Goal: Task Accomplishment & Management: Use online tool/utility

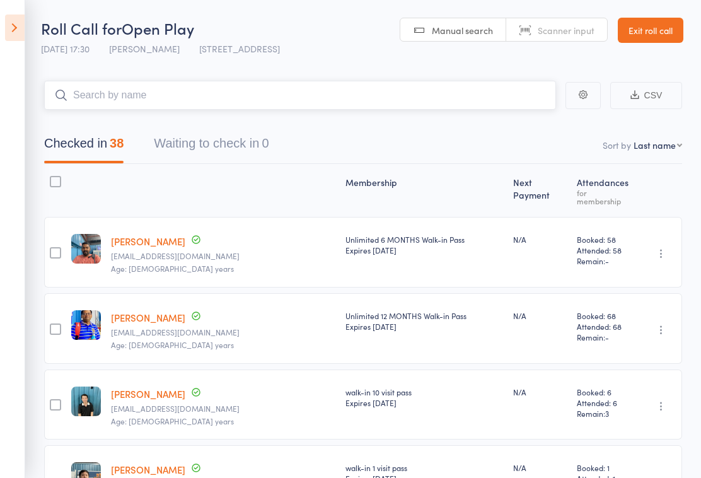
click at [505, 100] on input "search" at bounding box center [300, 95] width 512 height 29
type input "Bo"
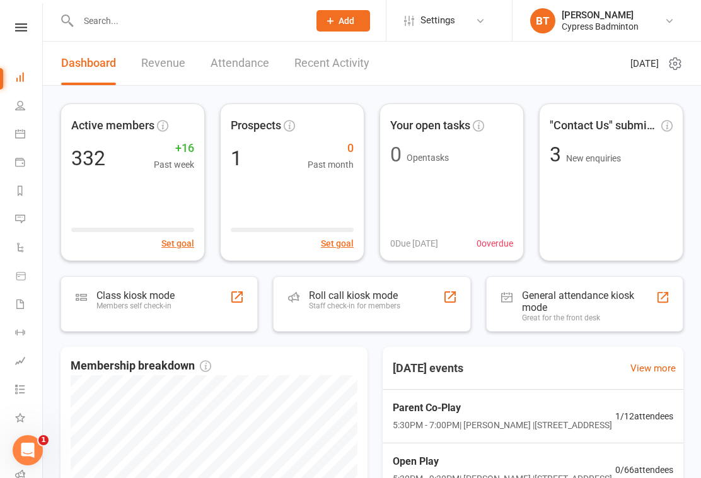
click at [28, 38] on div "Clubworx" at bounding box center [21, 43] width 42 height 41
click at [16, 38] on div "Clubworx" at bounding box center [21, 43] width 42 height 41
click at [12, 116] on li "People" at bounding box center [21, 107] width 42 height 28
click at [25, 102] on icon at bounding box center [20, 105] width 10 height 10
select select "100"
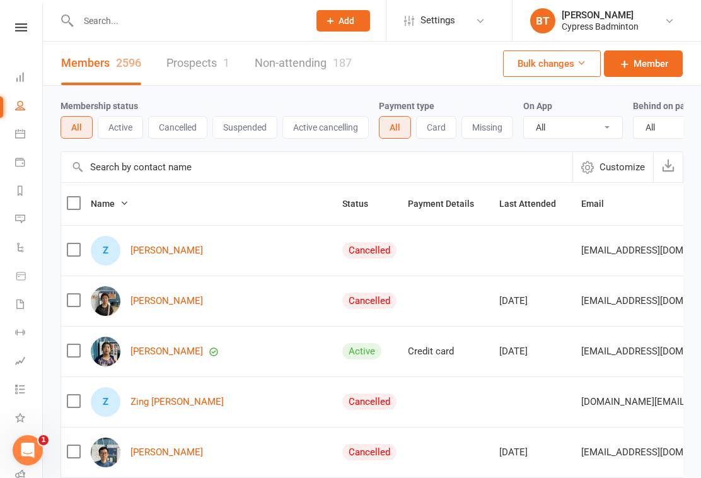
click at [214, 21] on input "text" at bounding box center [187, 21] width 226 height 18
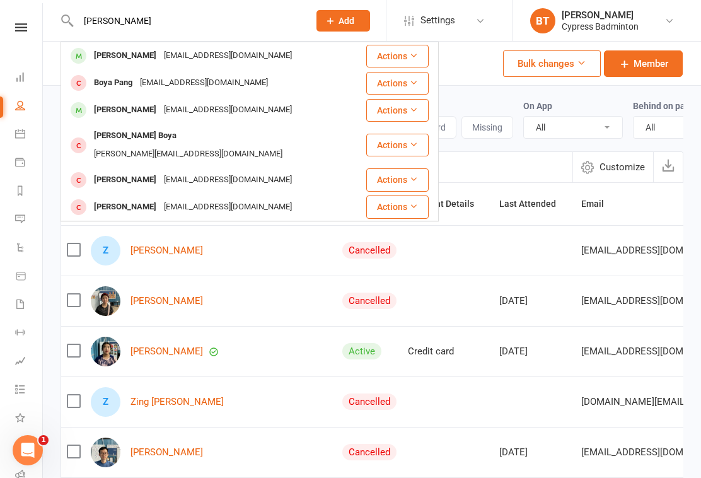
type input "Boyd"
click at [191, 55] on div "tahtat@gmail.com" at bounding box center [228, 56] width 136 height 18
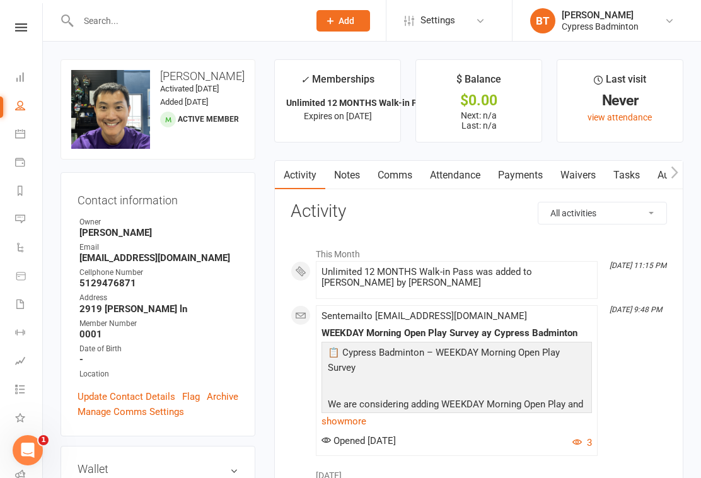
click at [26, 190] on link "Reports" at bounding box center [28, 192] width 28 height 28
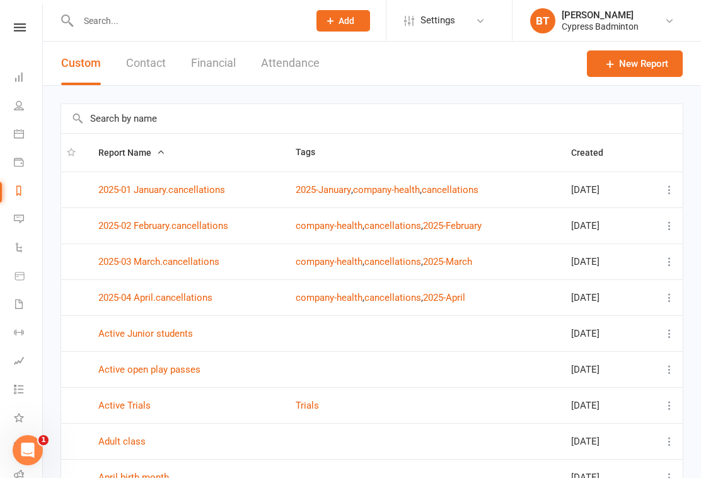
click at [219, 20] on input "text" at bounding box center [187, 21] width 226 height 18
click at [16, 26] on icon at bounding box center [20, 27] width 12 height 8
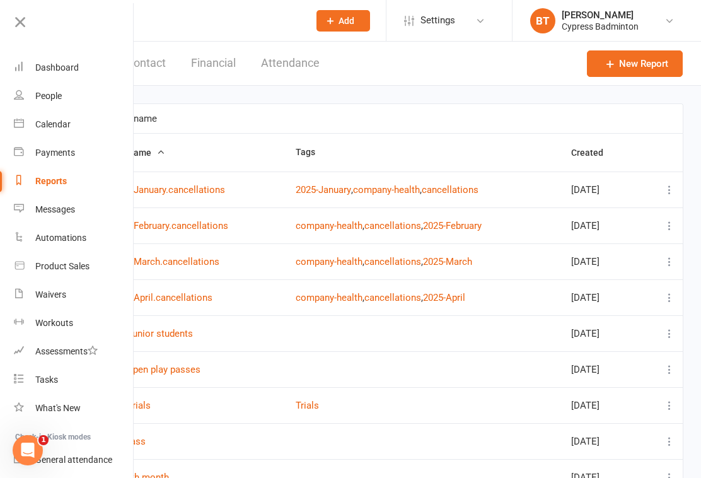
click at [24, 21] on icon at bounding box center [20, 22] width 18 height 18
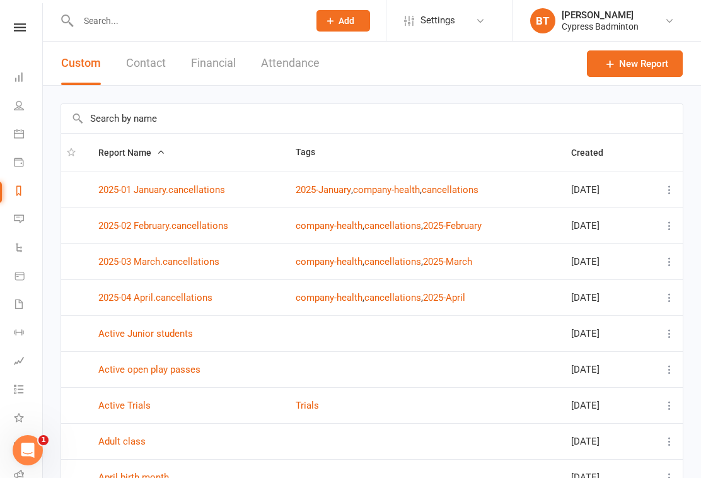
click at [27, 16] on nav "Clubworx Dashboard People Calendar Payments Reports Messages Automations Produc…" at bounding box center [21, 242] width 43 height 478
click at [8, 28] on link at bounding box center [19, 27] width 45 height 8
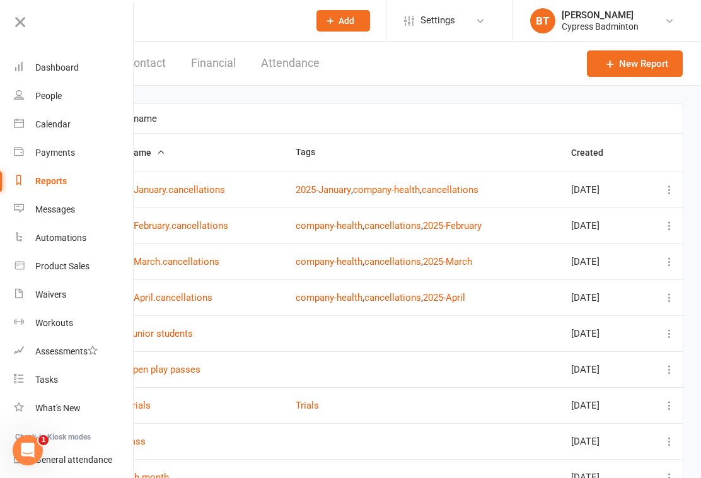
click at [88, 65] on link "Dashboard" at bounding box center [73, 68] width 119 height 28
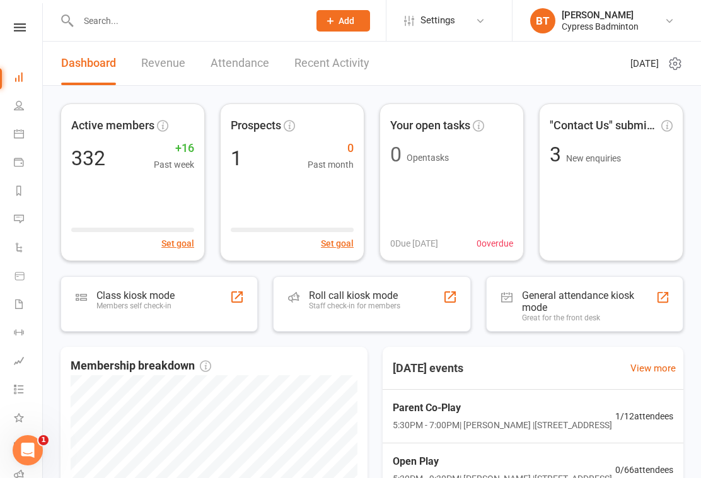
click at [376, 304] on div "Staff check-in for members" at bounding box center [354, 305] width 91 height 9
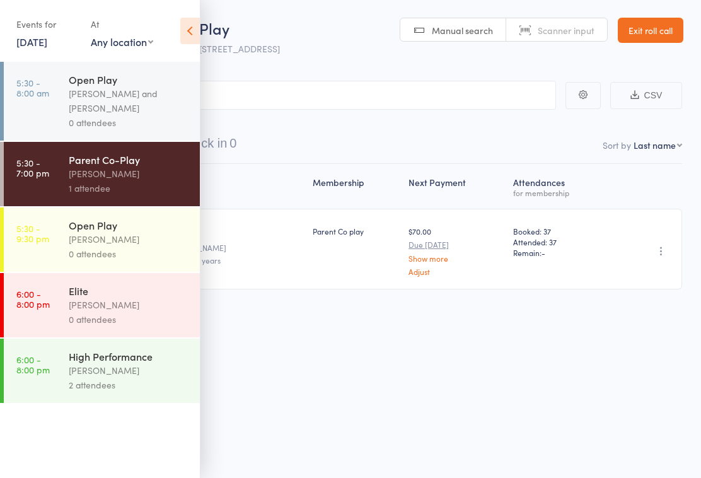
click at [122, 242] on div "Calvin Kristanto" at bounding box center [129, 239] width 120 height 14
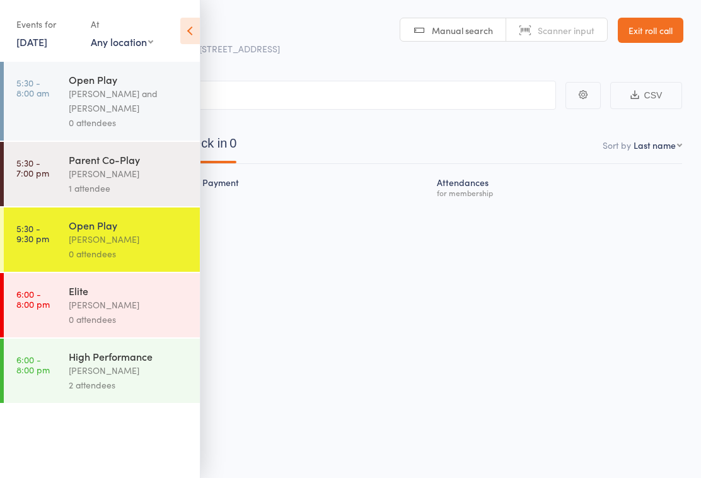
click at [188, 33] on icon at bounding box center [190, 31] width 20 height 26
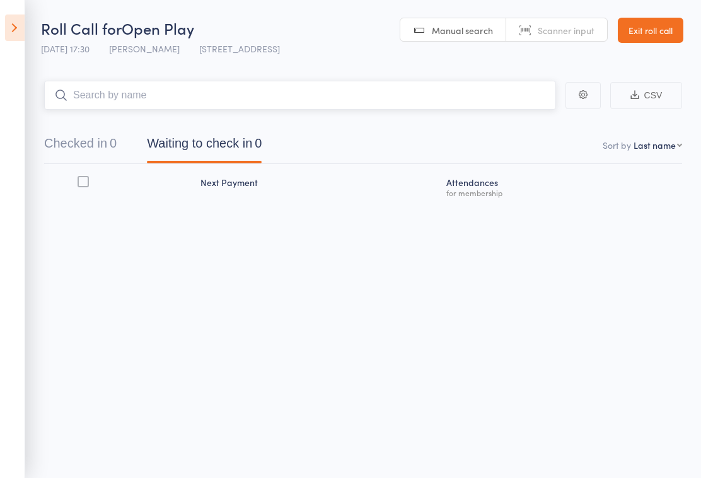
click at [343, 85] on input "search" at bounding box center [300, 95] width 512 height 29
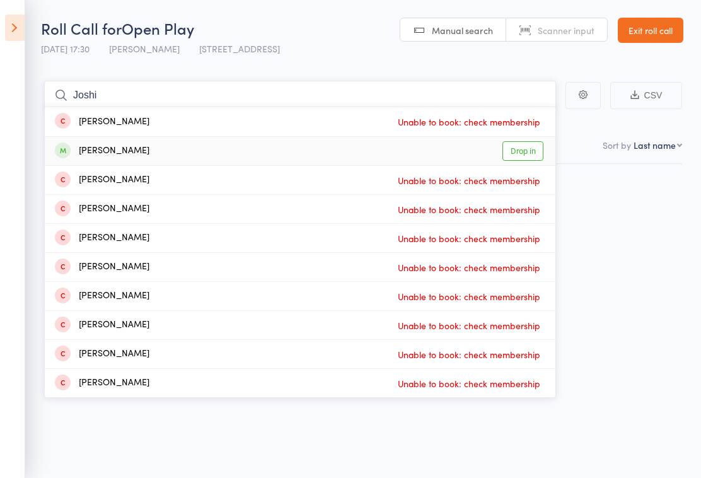
type input "Joshi"
click at [521, 149] on link "Drop in" at bounding box center [522, 151] width 41 height 20
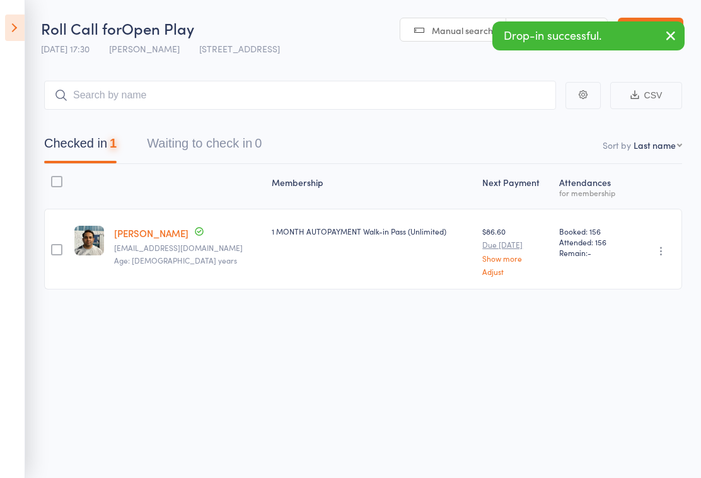
click at [657, 144] on select "First name Last name Birthday today? Behind on payments? Check in time Next pay…" at bounding box center [658, 145] width 49 height 13
select select "4"
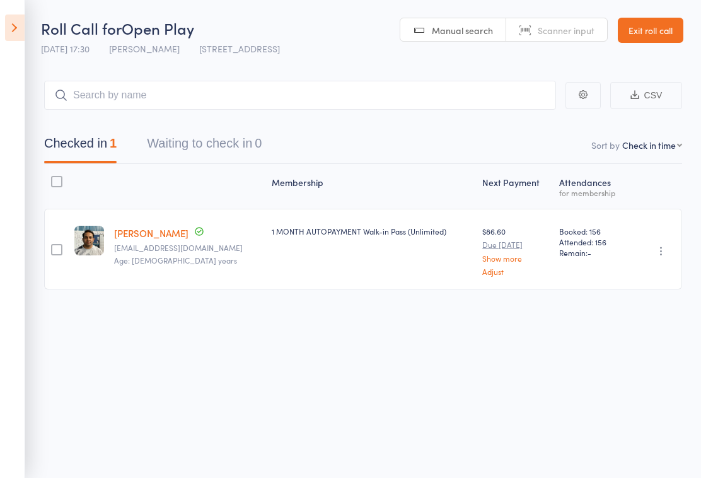
click at [5, 23] on icon at bounding box center [15, 27] width 20 height 26
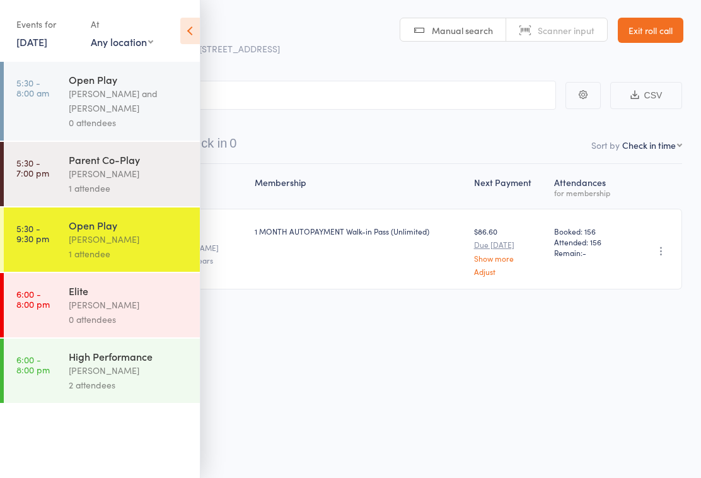
scroll to position [9, 0]
click at [648, 21] on link "Exit roll call" at bounding box center [651, 29] width 66 height 25
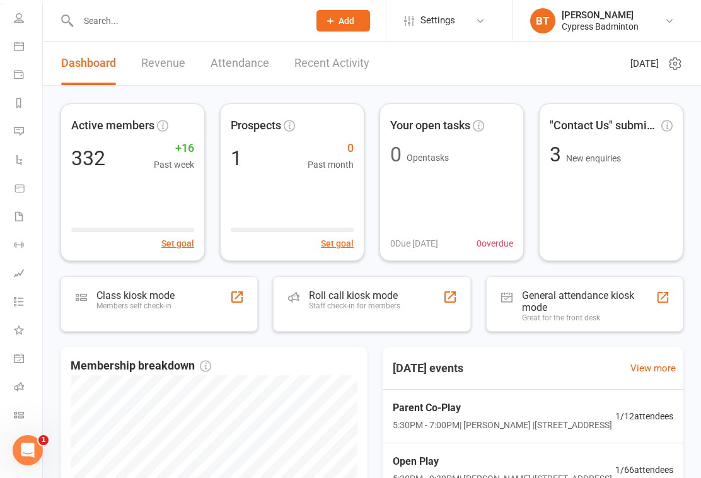
scroll to position [88, 1]
click at [16, 410] on icon at bounding box center [19, 415] width 10 height 10
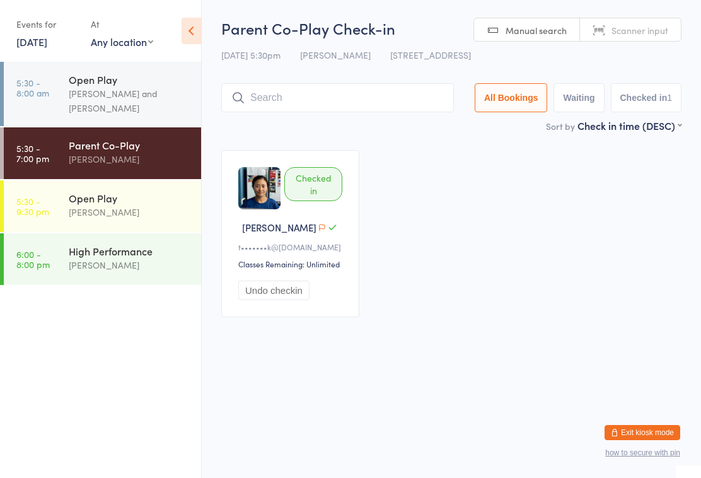
click at [153, 204] on div "Open Play" at bounding box center [130, 198] width 122 height 14
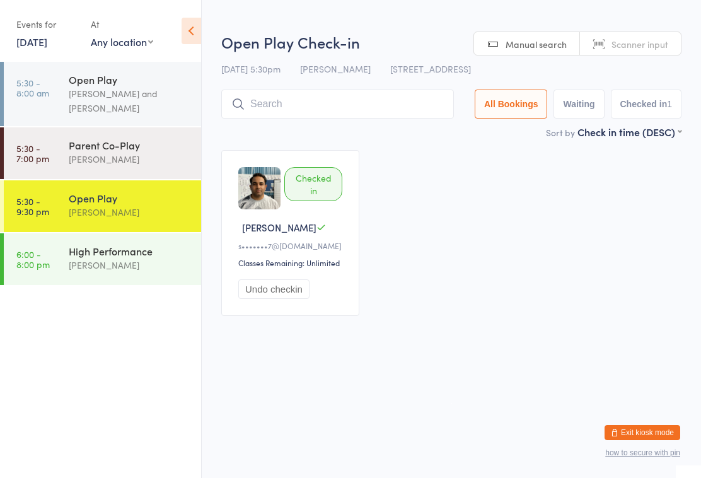
click at [50, 79] on link "5:30 - 8:00 am Open Play [PERSON_NAME] and [PERSON_NAME]" at bounding box center [102, 94] width 197 height 64
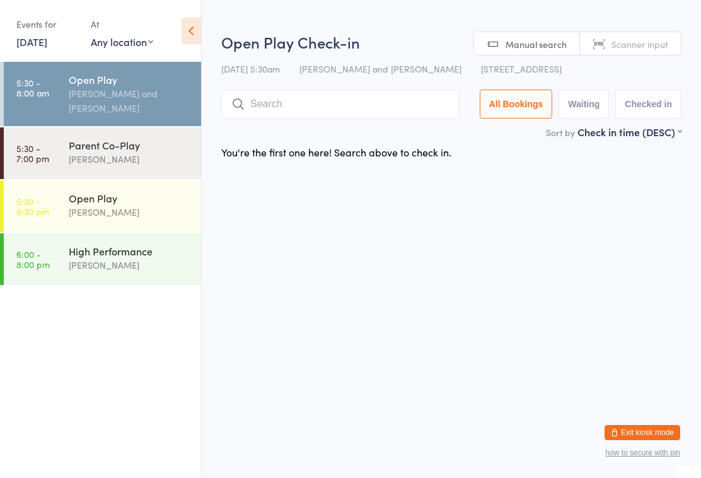
click at [43, 211] on time "5:30 - 9:30 pm" at bounding box center [32, 206] width 33 height 20
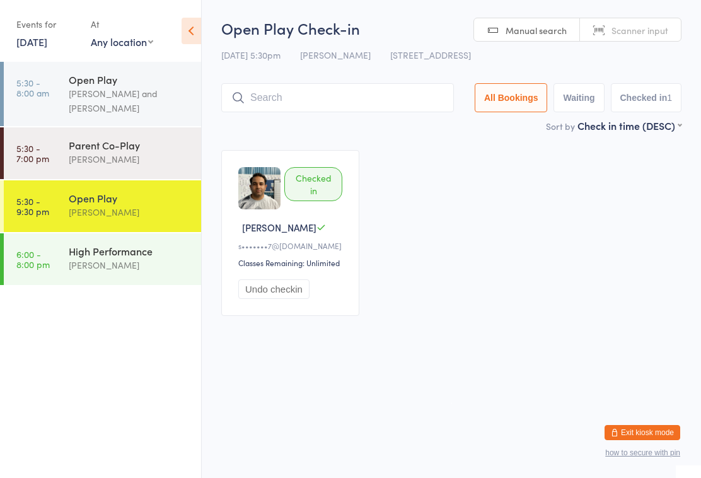
click at [77, 268] on div "[PERSON_NAME]" at bounding box center [130, 265] width 122 height 14
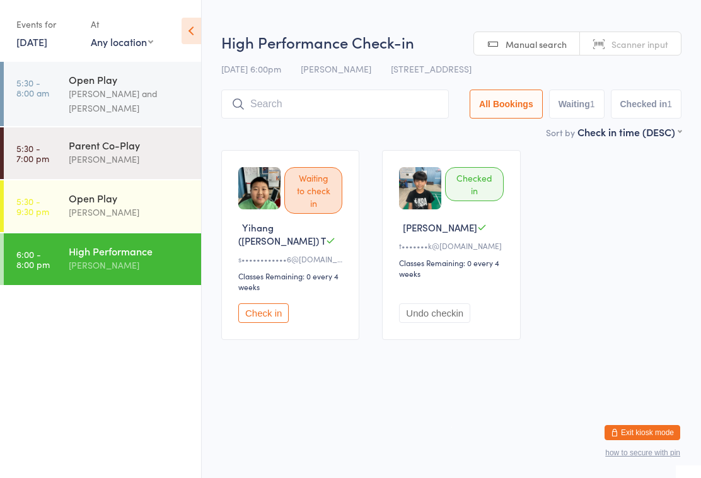
click at [264, 304] on button "Check in" at bounding box center [263, 313] width 50 height 20
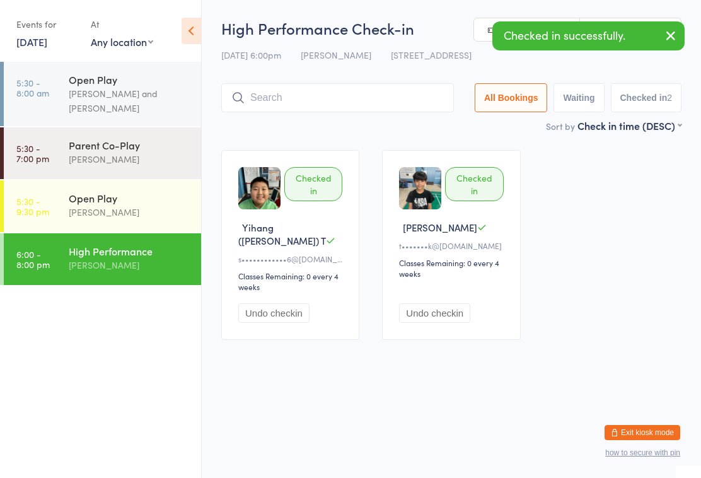
click at [184, 33] on icon at bounding box center [192, 31] width 20 height 26
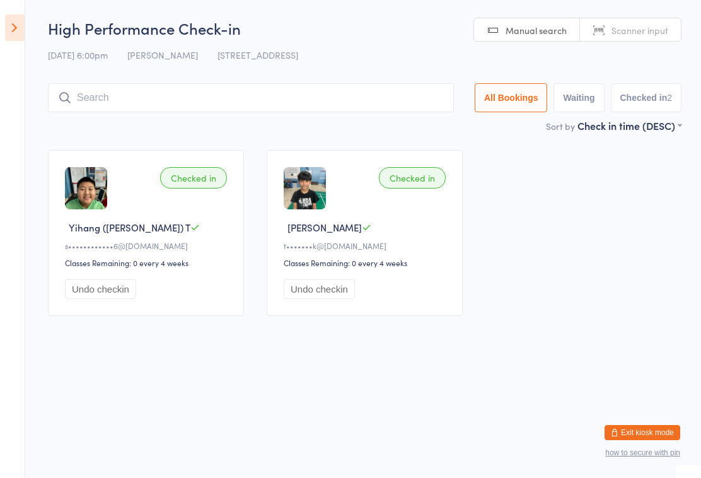
click at [10, 32] on icon at bounding box center [15, 27] width 20 height 26
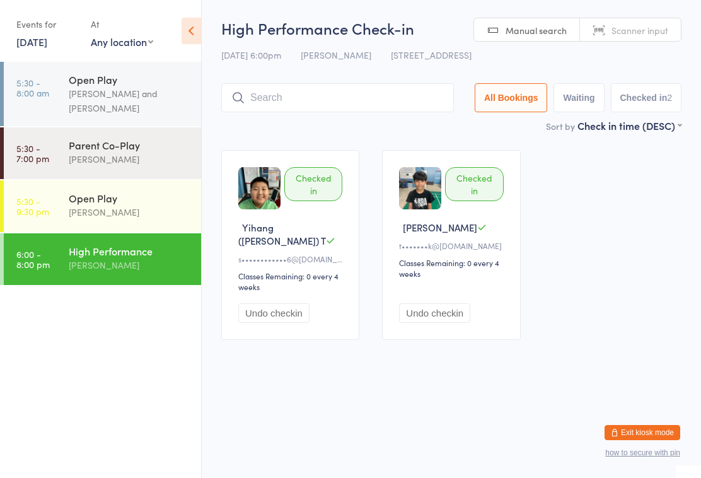
click at [103, 42] on select "Any location 10611 Hidden Lake Ln, Richmond, TX 77406 18120 W Bellfort Blvd, Un…" at bounding box center [122, 42] width 62 height 14
select select "0"
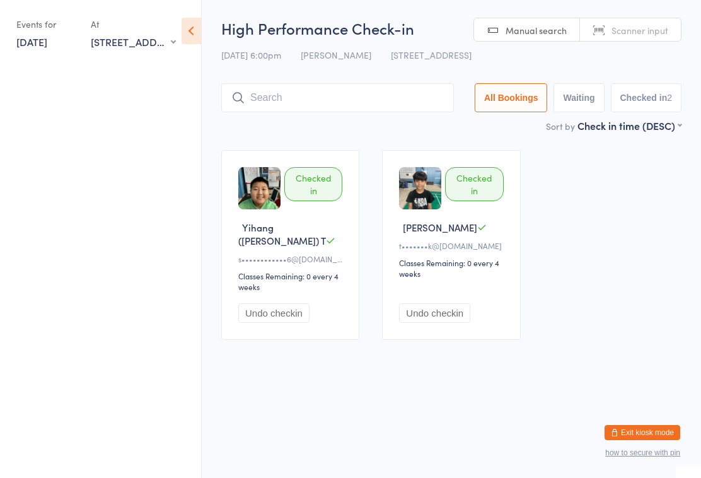
click at [62, 146] on ul at bounding box center [100, 270] width 201 height 416
click at [188, 30] on icon at bounding box center [192, 31] width 20 height 26
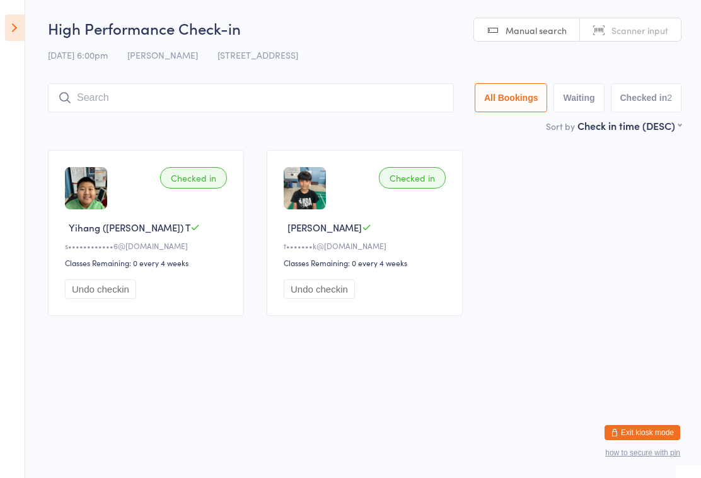
click at [7, 40] on icon at bounding box center [15, 27] width 20 height 26
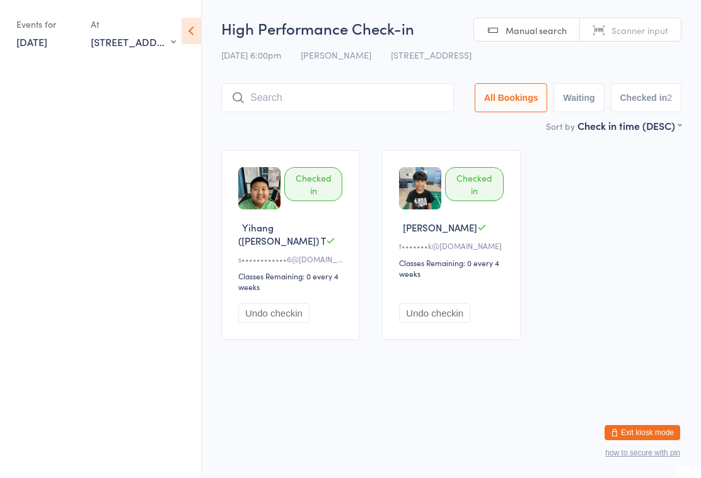
click at [183, 27] on icon at bounding box center [192, 31] width 20 height 26
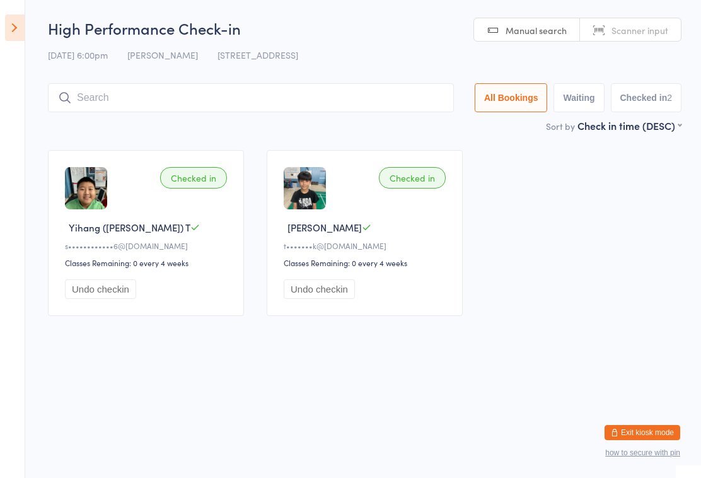
click at [16, 31] on icon at bounding box center [15, 27] width 20 height 26
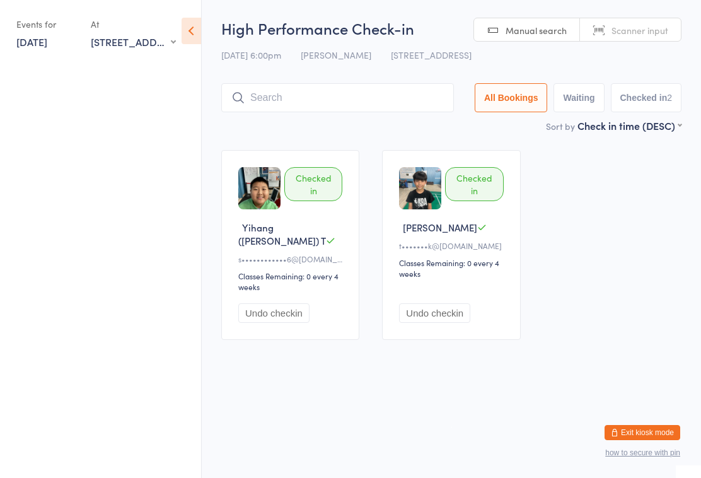
click at [187, 34] on icon at bounding box center [192, 31] width 20 height 26
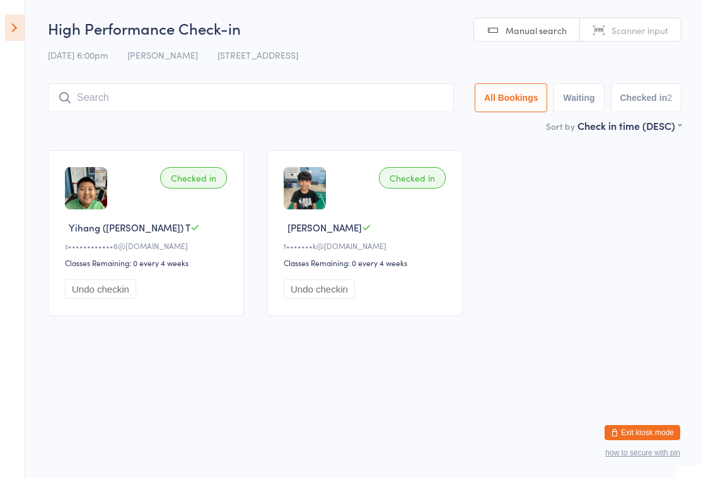
click at [12, 30] on icon at bounding box center [15, 27] width 20 height 26
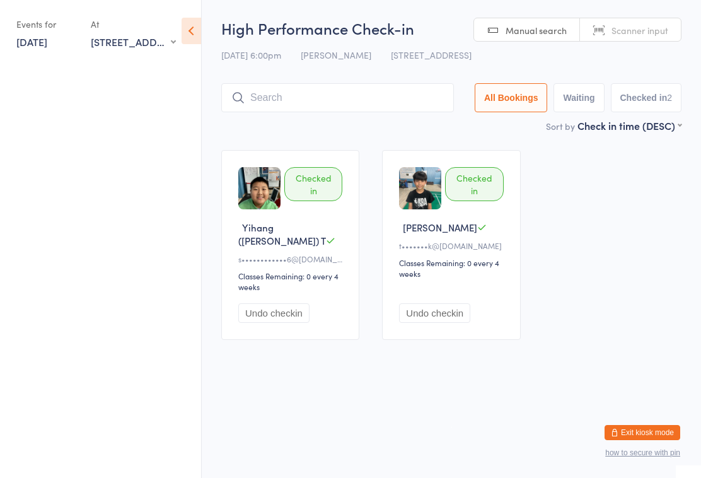
click at [88, 43] on div "Events for 15 Oct, 2025 15 Oct, 2025 October 2025 Sun Mon Tue Wed Thu Fri Sat 4…" at bounding box center [95, 32] width 159 height 37
click at [40, 42] on link "[DATE]" at bounding box center [31, 42] width 31 height 14
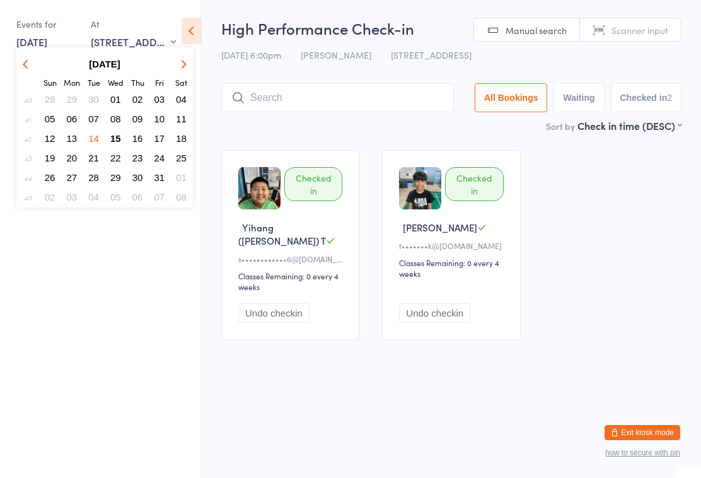
click at [117, 137] on span "15" at bounding box center [115, 138] width 11 height 11
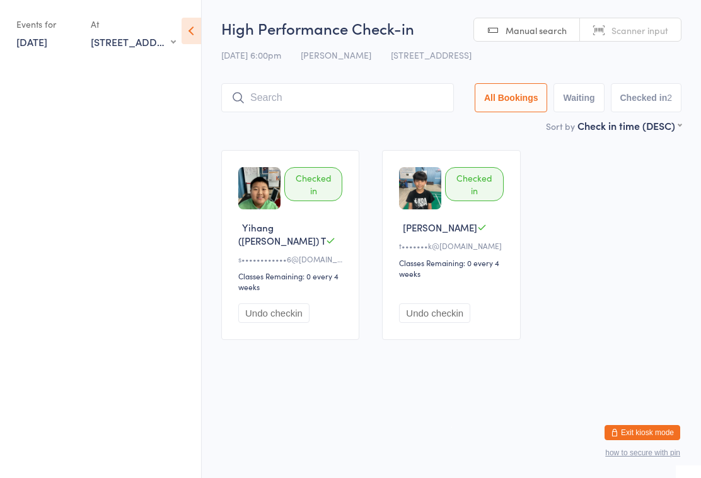
click at [579, 100] on button "Waiting" at bounding box center [578, 97] width 50 height 29
select select "0"
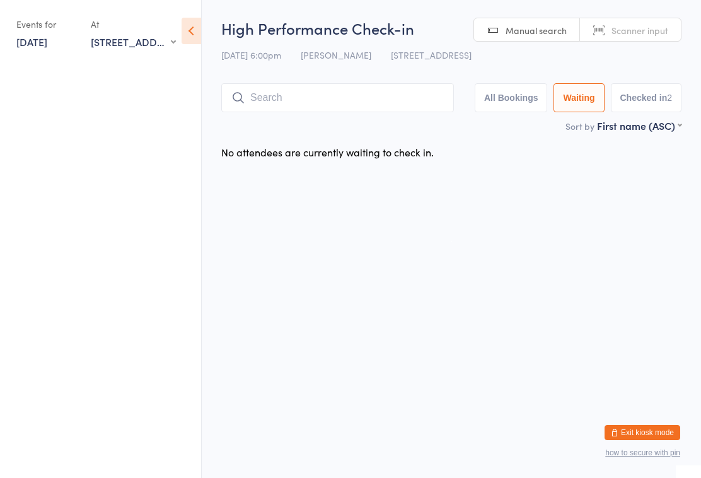
click at [648, 95] on button "Checked in 2" at bounding box center [646, 97] width 71 height 29
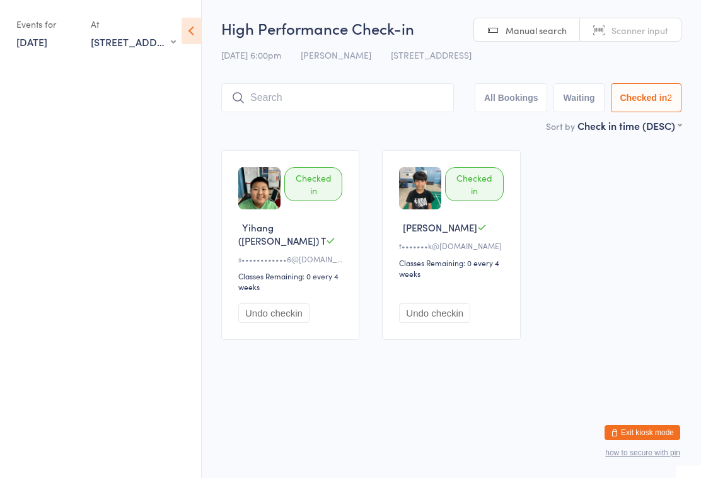
click at [308, 28] on h2 "High Performance Check-in" at bounding box center [451, 28] width 460 height 21
click at [334, 42] on div "High Performance Check-in 15 Oct 6:00pm Alfian Eko Prasetya 17518 South Dr, Cyp…" at bounding box center [451, 68] width 460 height 101
click at [622, 248] on div "Checked in Yihang (Ethan) T s••••••••••••6@gmail.com Classes Remaining: 0 every…" at bounding box center [451, 245] width 483 height 212
click at [270, 95] on input "search" at bounding box center [337, 97] width 233 height 29
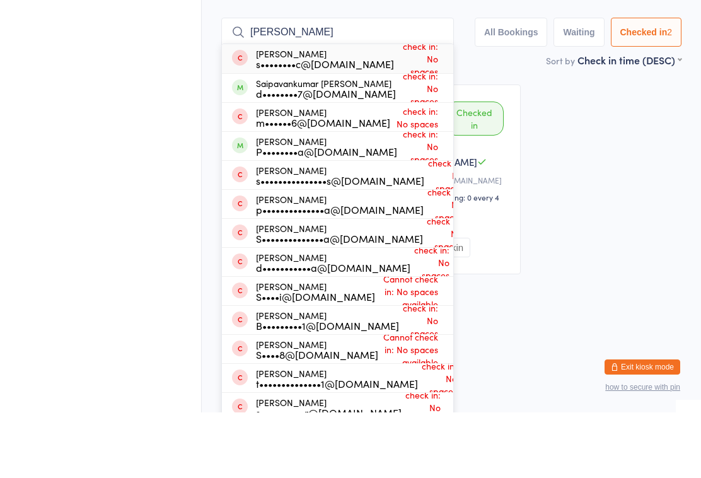
type input "Saipavan"
click at [593, 144] on div "Checked in Yihang (Ethan) T s••••••••••••6@gmail.com Classes Remaining: 0 every…" at bounding box center [451, 245] width 483 height 212
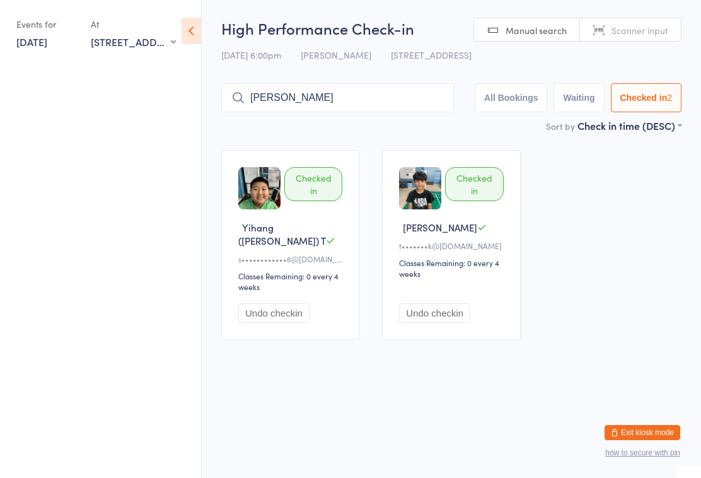
click at [359, 22] on h2 "High Performance Check-in" at bounding box center [451, 28] width 460 height 21
click at [612, 301] on div "Checked in Yihang (Ethan) T s••••••••••••6@gmail.com Classes Remaining: 0 every…" at bounding box center [451, 245] width 483 height 212
click at [192, 26] on icon at bounding box center [192, 31] width 20 height 26
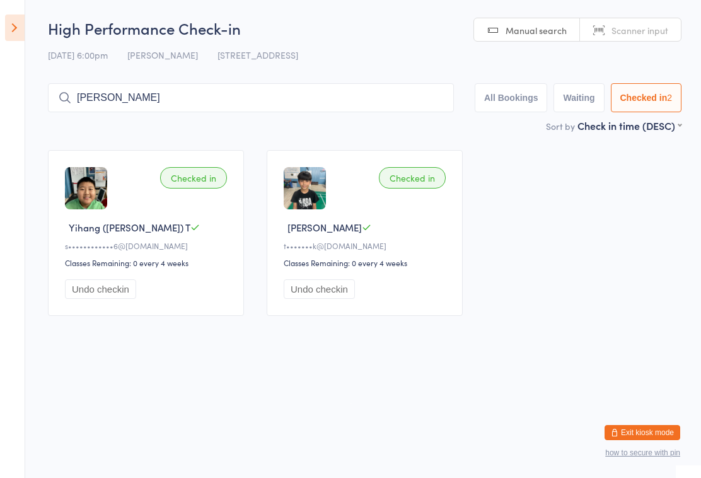
click at [449, 370] on html "You have now entered Kiosk Mode. Members will be able to check themselves in us…" at bounding box center [350, 239] width 701 height 478
click at [23, 32] on icon at bounding box center [15, 27] width 20 height 26
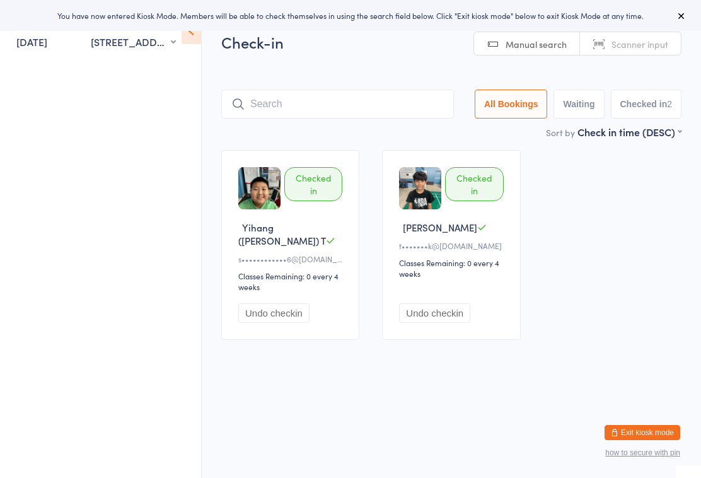
click at [164, 141] on ul at bounding box center [100, 270] width 201 height 416
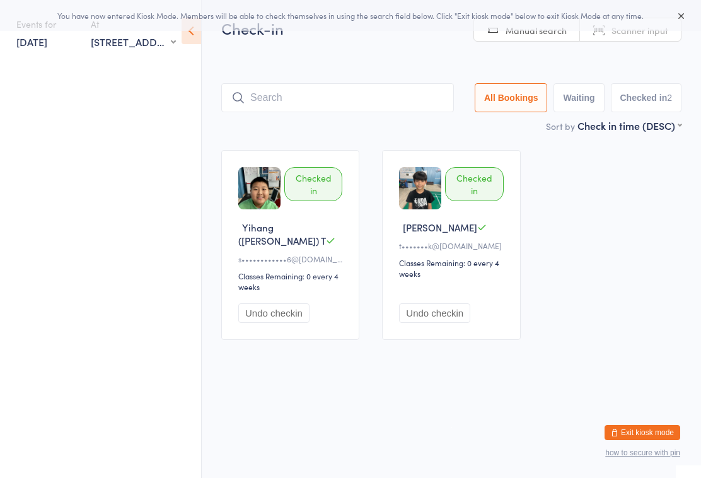
click at [200, 39] on icon at bounding box center [192, 31] width 20 height 26
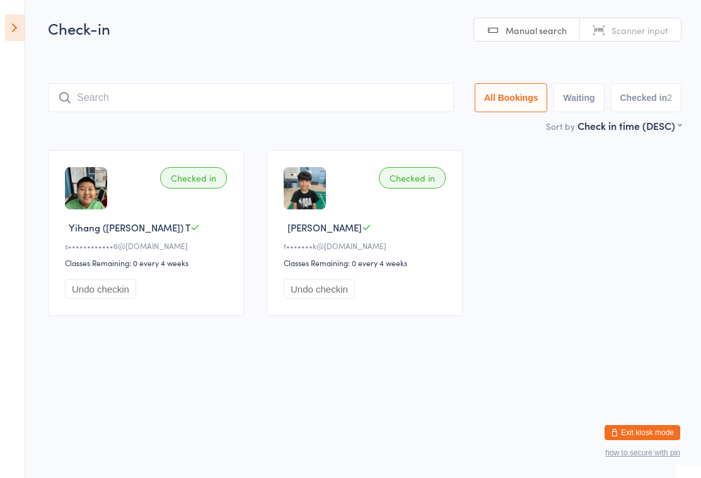
click at [23, 36] on icon at bounding box center [15, 27] width 20 height 26
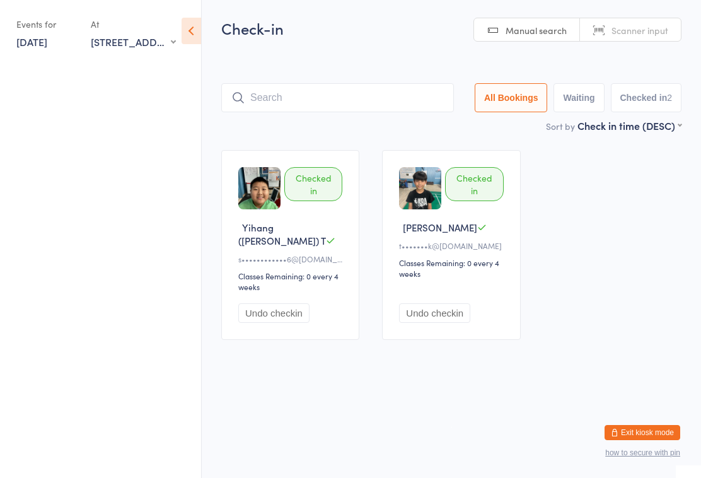
click at [664, 433] on button "Exit kiosk mode" at bounding box center [643, 432] width 76 height 15
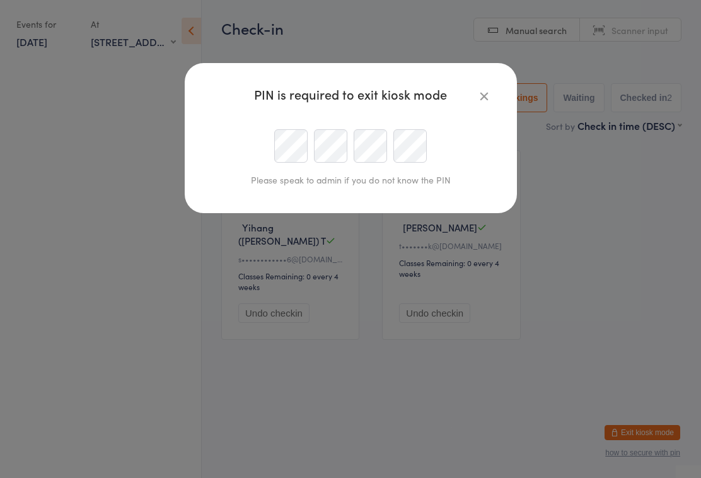
click at [272, 140] on div at bounding box center [351, 145] width 288 height 33
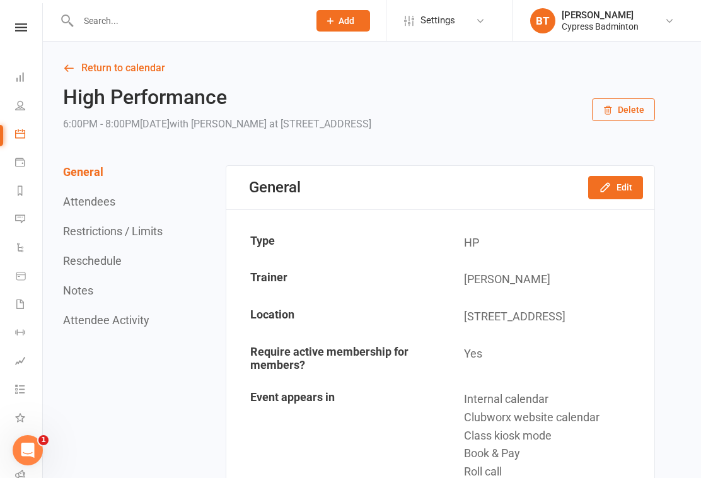
click at [71, 66] on icon at bounding box center [68, 67] width 11 height 11
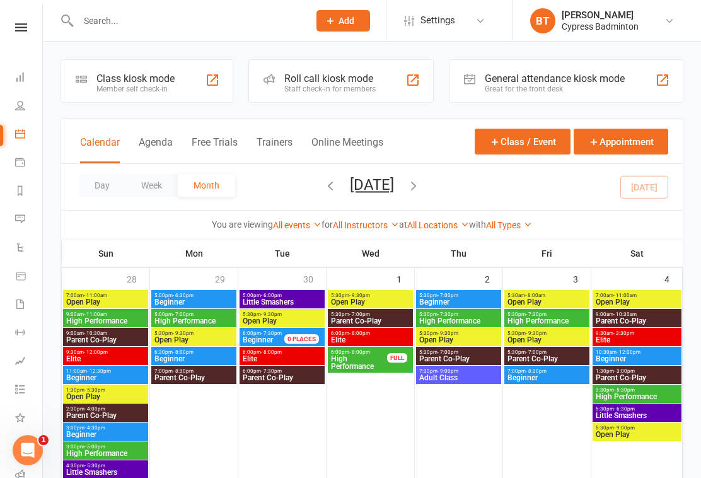
click at [15, 30] on icon at bounding box center [21, 27] width 12 height 8
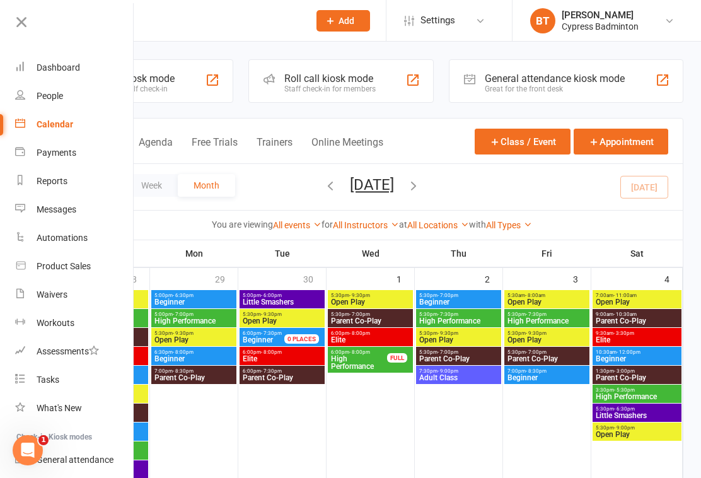
click at [78, 64] on div "Dashboard" at bounding box center [58, 67] width 43 height 10
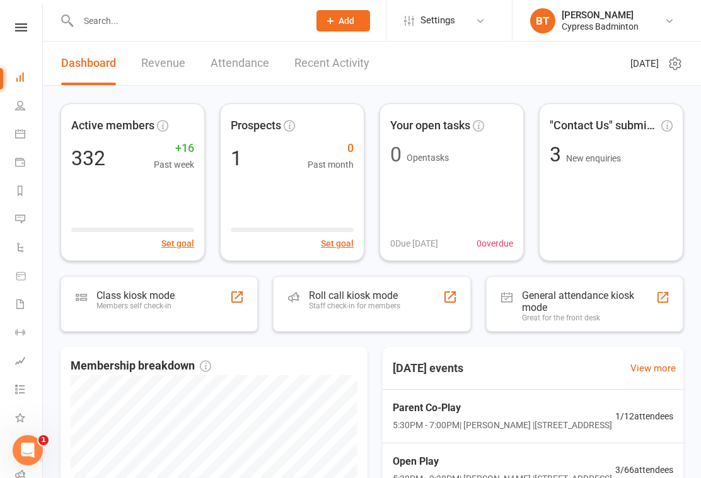
click at [427, 315] on div "Roll call kiosk mode Staff check-in for members" at bounding box center [371, 303] width 197 height 55
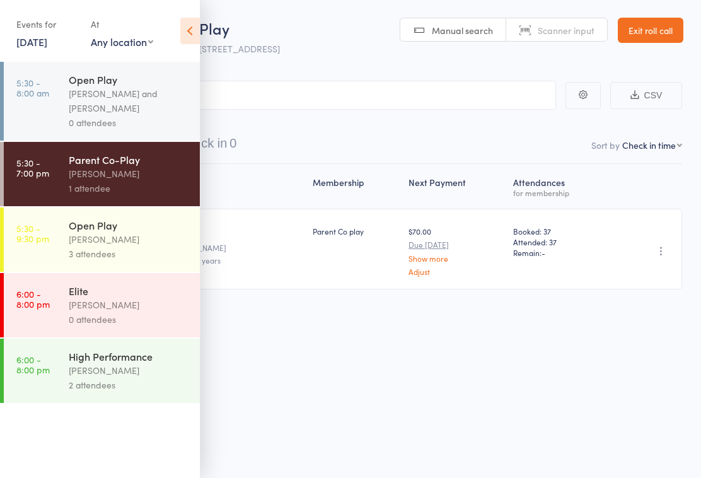
click at [132, 239] on div "[PERSON_NAME]" at bounding box center [129, 239] width 120 height 14
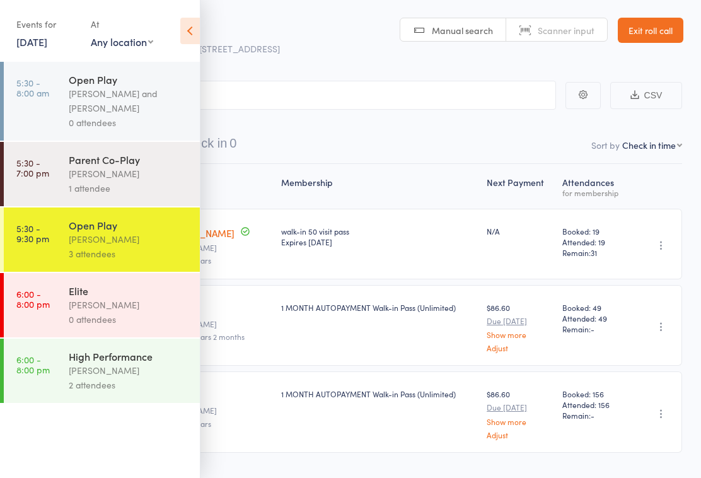
click at [194, 33] on icon at bounding box center [190, 31] width 20 height 26
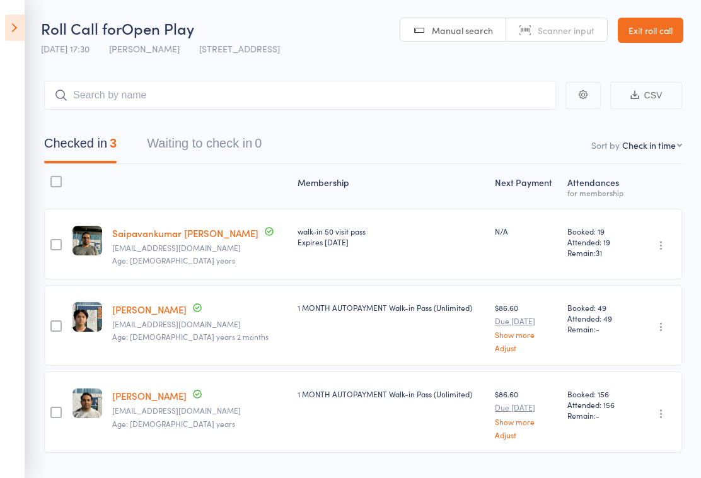
click at [7, 24] on icon at bounding box center [15, 27] width 20 height 26
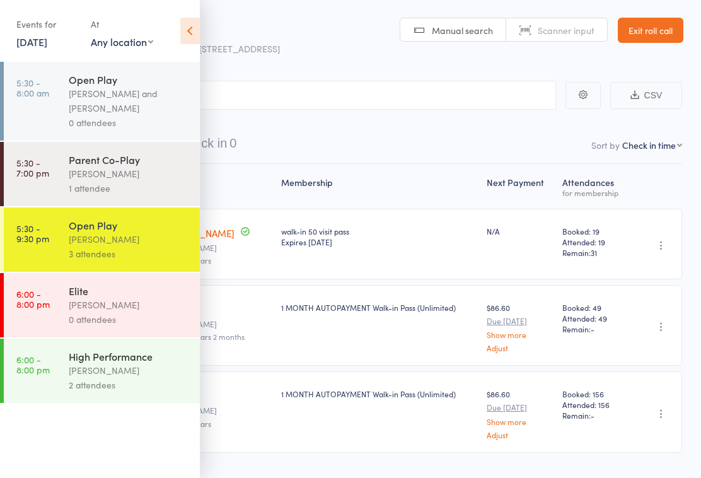
click at [83, 232] on div "Open Play" at bounding box center [129, 225] width 120 height 14
click at [302, 343] on div "1 MONTH AUTOPAYMENT Walk-in Pass (Unlimited)" at bounding box center [379, 325] width 206 height 81
click at [657, 32] on link "Exit roll call" at bounding box center [651, 30] width 66 height 25
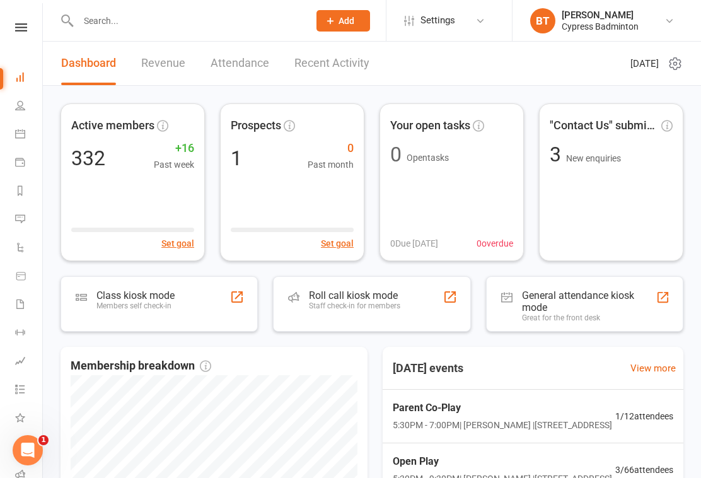
click at [14, 25] on link at bounding box center [21, 27] width 45 height 8
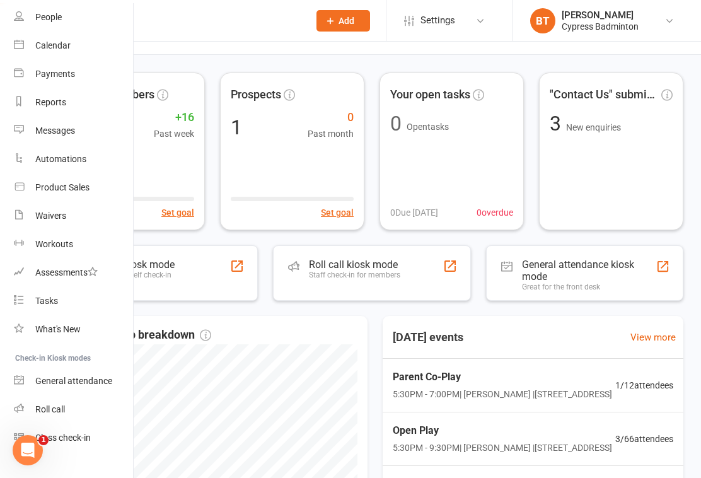
scroll to position [48, 0]
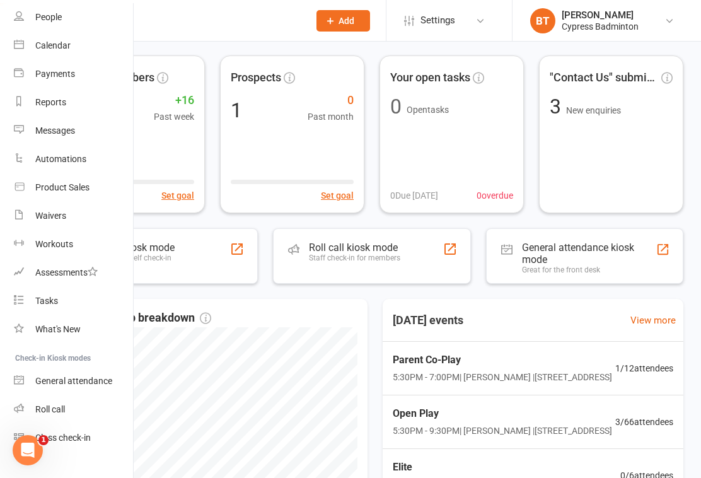
click at [72, 442] on div "Class check-in" at bounding box center [62, 437] width 55 height 10
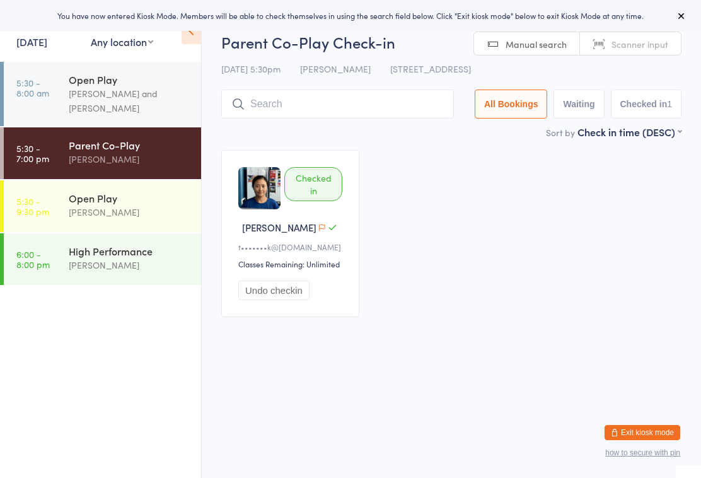
click at [168, 199] on div "Open Play" at bounding box center [130, 198] width 122 height 14
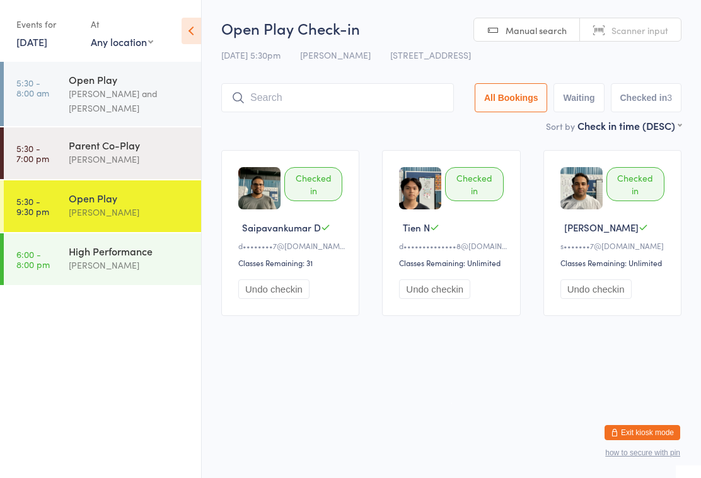
click at [183, 26] on icon at bounding box center [192, 31] width 20 height 26
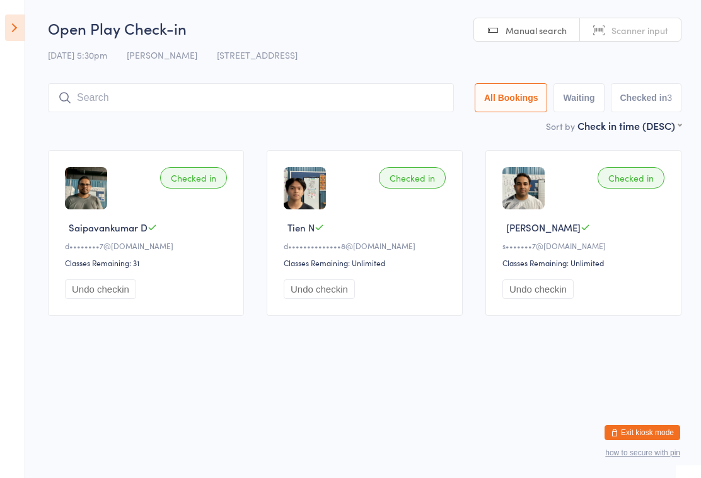
click at [169, 100] on input "search" at bounding box center [251, 97] width 406 height 29
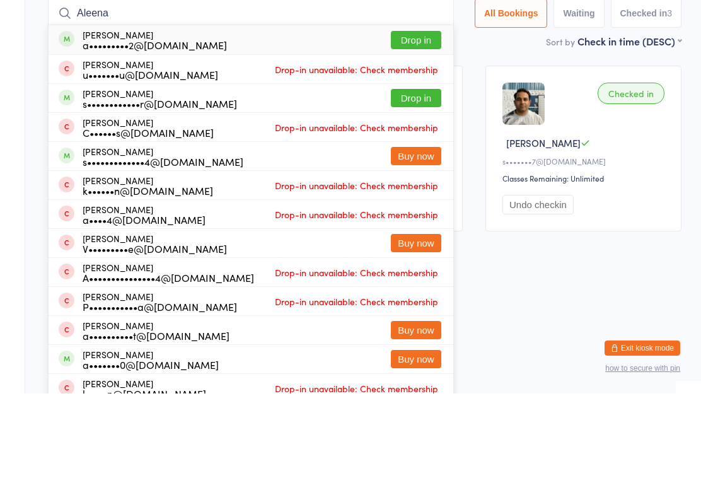
type input "Aleena"
click at [416, 110] on div "[PERSON_NAME] a•••••••••2@[DOMAIN_NAME] Drop in" at bounding box center [251, 124] width 405 height 29
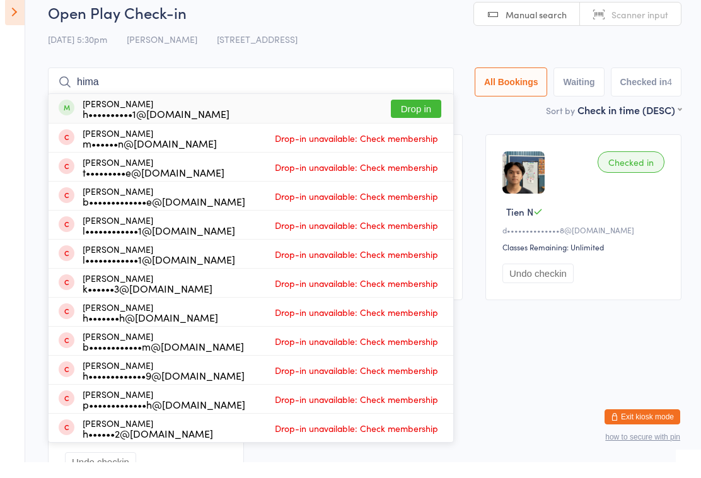
type input "hima"
click at [411, 115] on button "Drop in" at bounding box center [416, 124] width 50 height 18
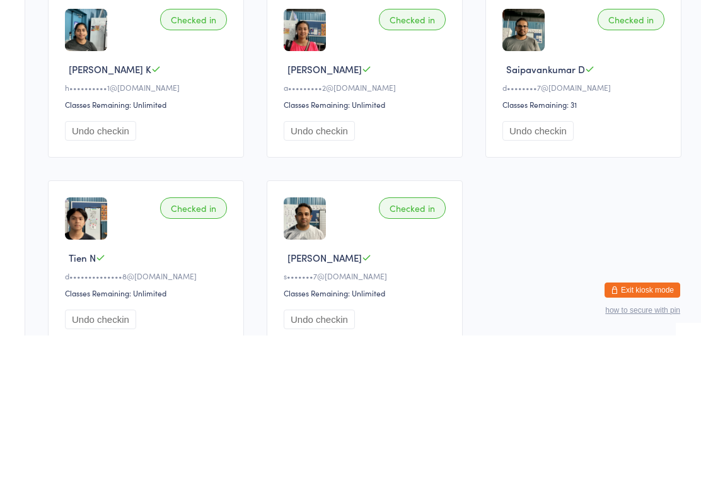
scroll to position [110, 0]
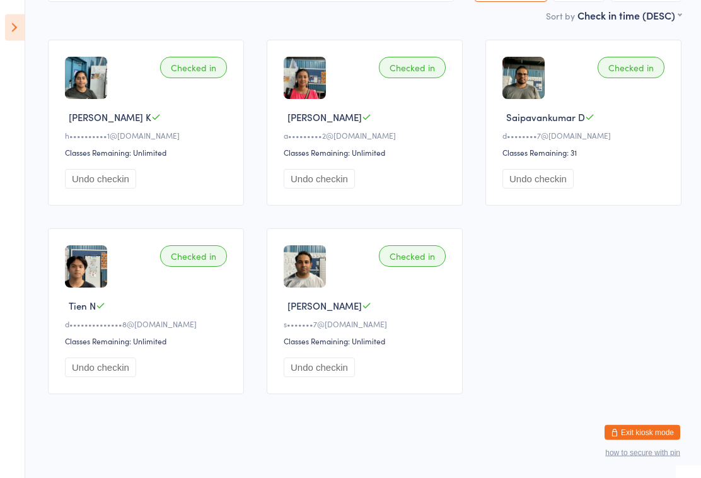
click at [649, 440] on button "Exit kiosk mode" at bounding box center [643, 432] width 76 height 15
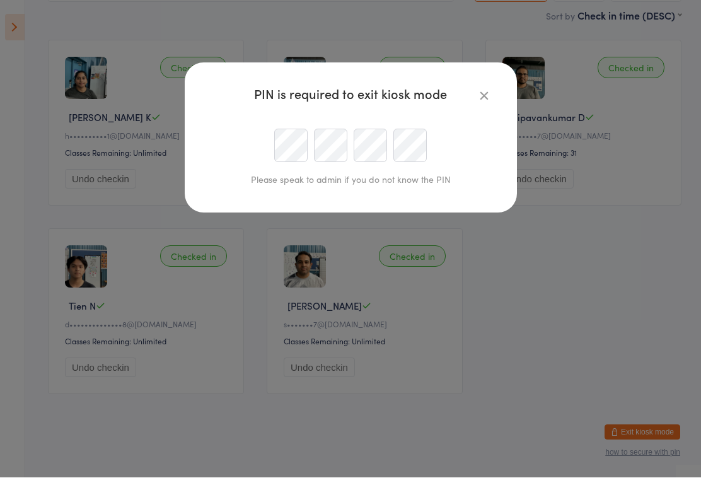
click at [533, 391] on div "PIN is required to exit kiosk mode Please speak to admin if you do not know the…" at bounding box center [350, 239] width 701 height 478
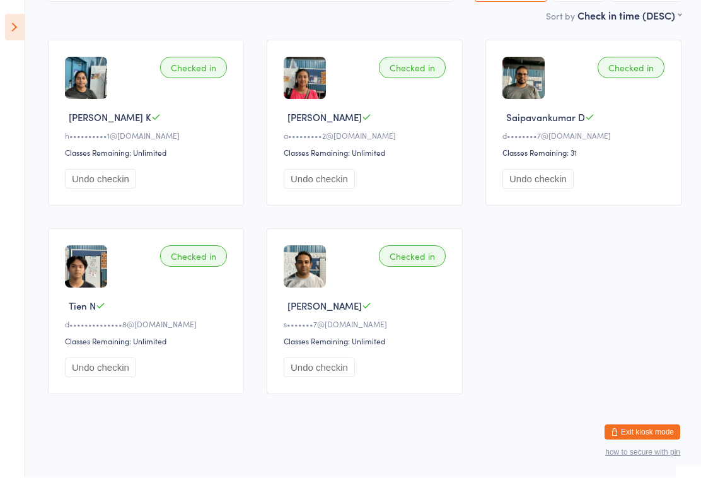
click at [475, 101] on div "Checked in [PERSON_NAME] K h••••••••••1@[DOMAIN_NAME] Classes Remaining: Unlimi…" at bounding box center [365, 217] width 656 height 377
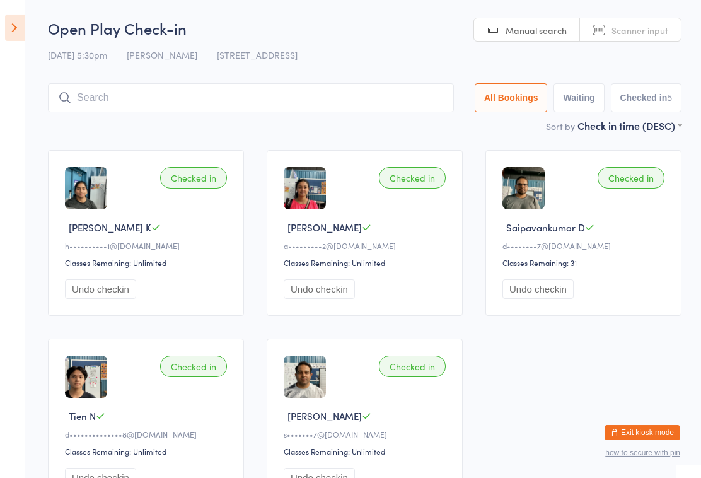
scroll to position [4, 0]
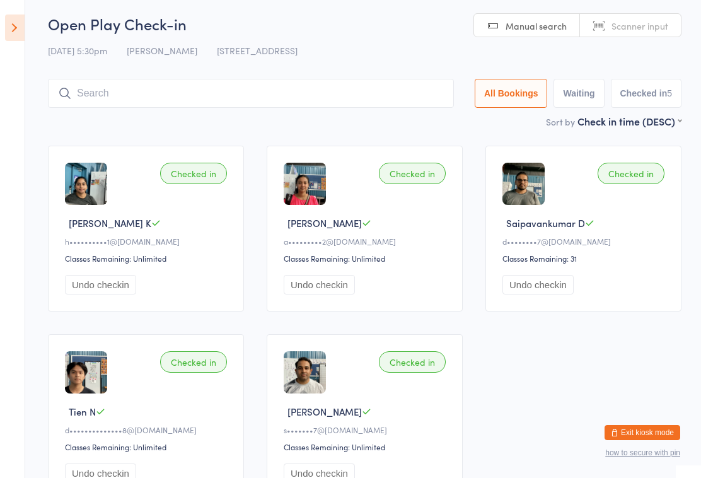
click at [16, 20] on icon at bounding box center [15, 27] width 20 height 26
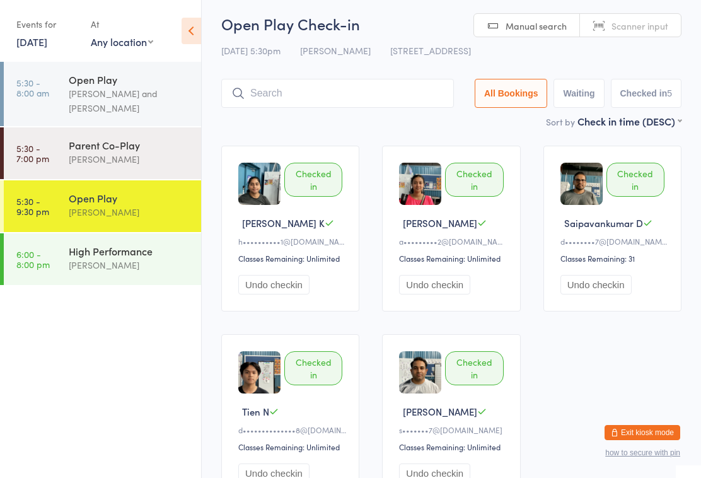
click at [328, 91] on input "search" at bounding box center [337, 93] width 233 height 29
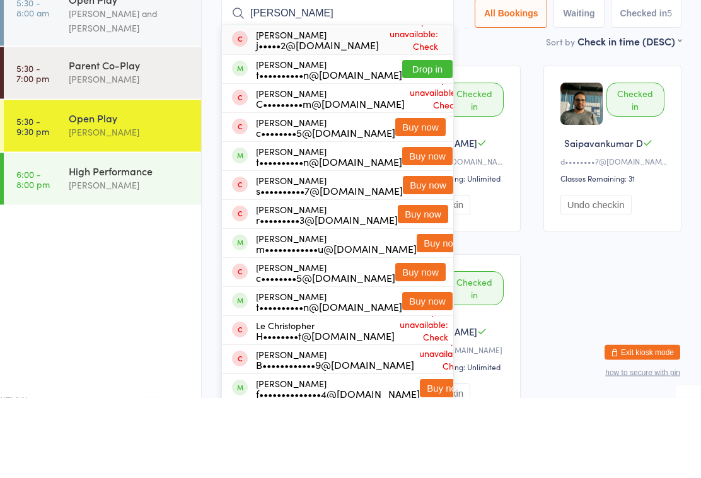
type input "[PERSON_NAME]"
click at [415, 141] on button "Drop in" at bounding box center [427, 150] width 50 height 18
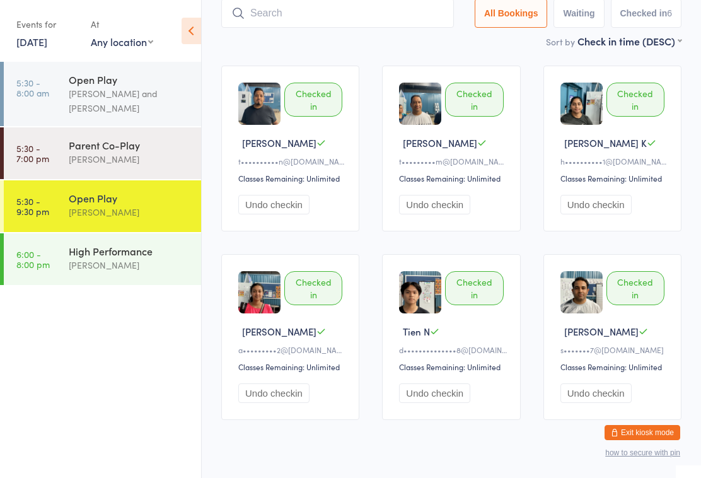
click at [262, 27] on input "search" at bounding box center [337, 13] width 233 height 29
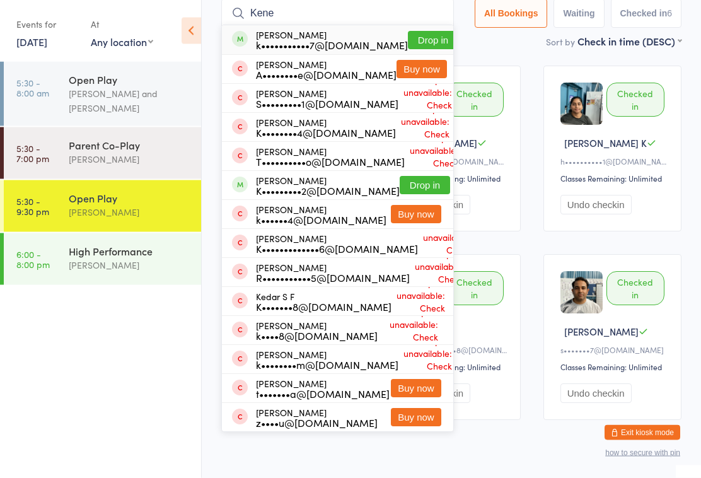
type input "Kene"
click at [411, 38] on button "Drop in" at bounding box center [433, 41] width 50 height 18
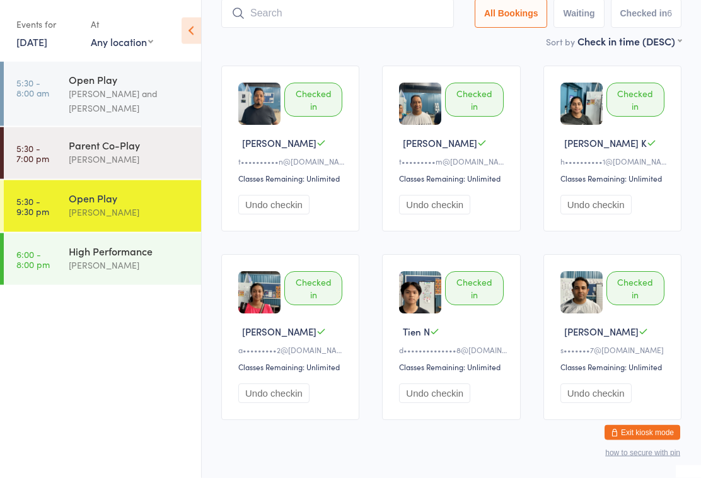
scroll to position [84, 0]
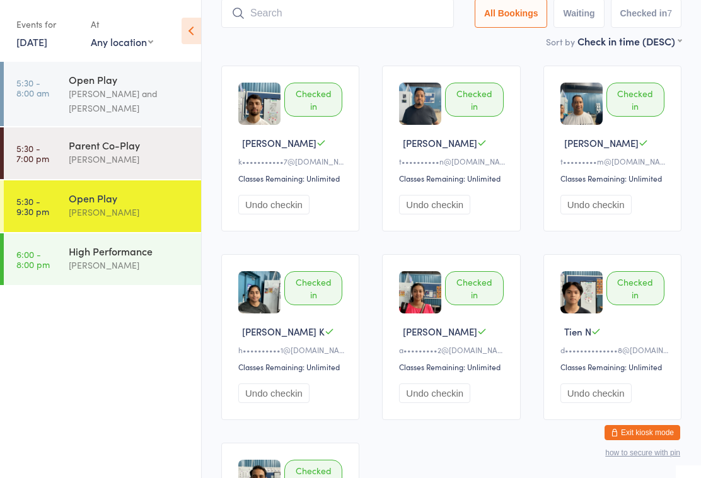
click at [320, 21] on input "search" at bounding box center [337, 13] width 233 height 29
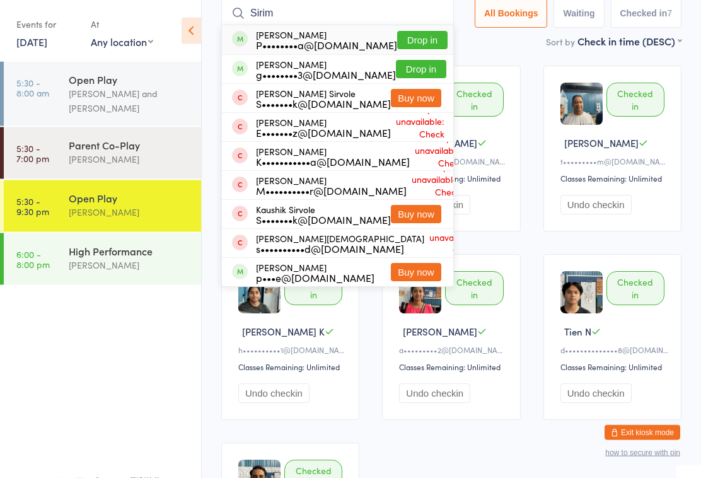
type input "Sirim"
click at [414, 42] on button "Drop in" at bounding box center [422, 41] width 50 height 18
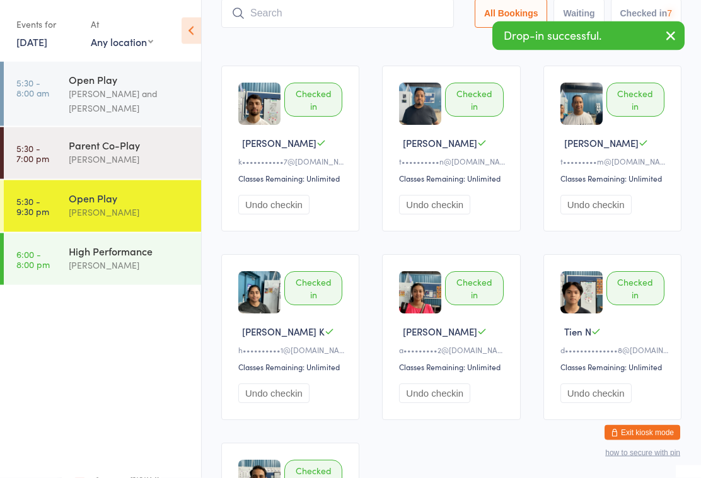
scroll to position [84, 0]
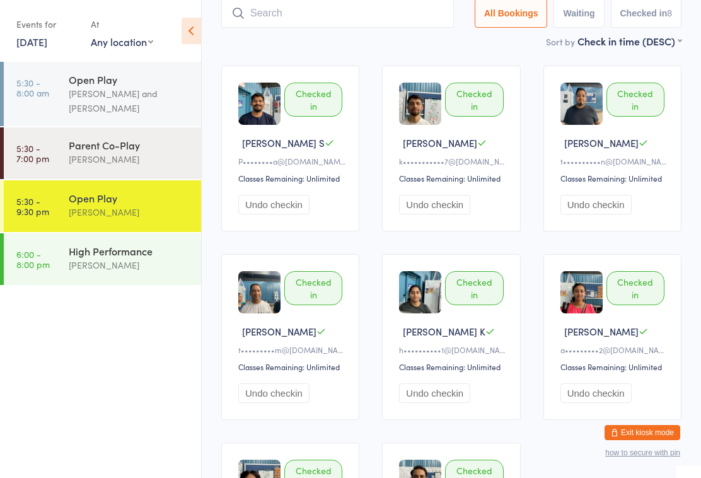
click at [323, 28] on input "search" at bounding box center [337, 13] width 233 height 29
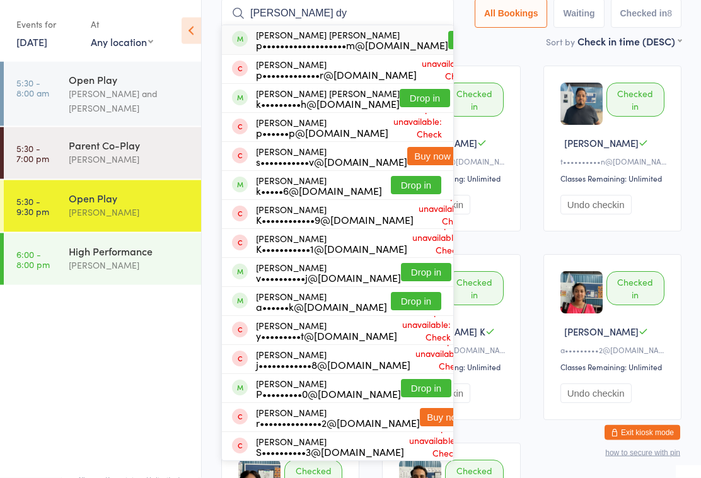
type input "[PERSON_NAME] dy"
click at [448, 40] on button "Drop in" at bounding box center [473, 41] width 50 height 18
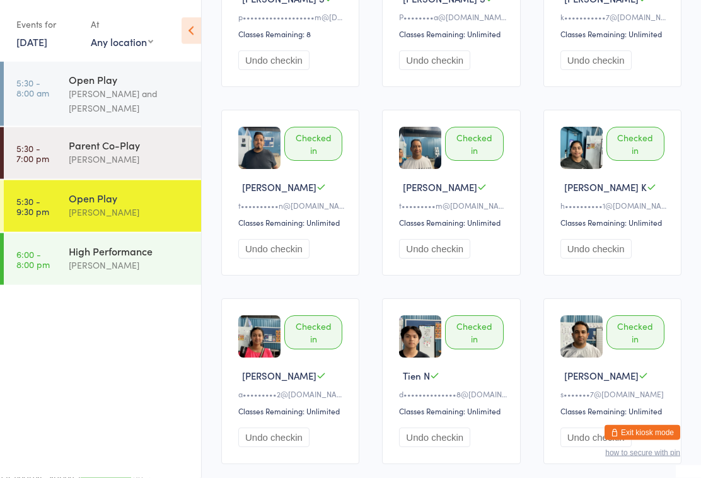
scroll to position [315, 0]
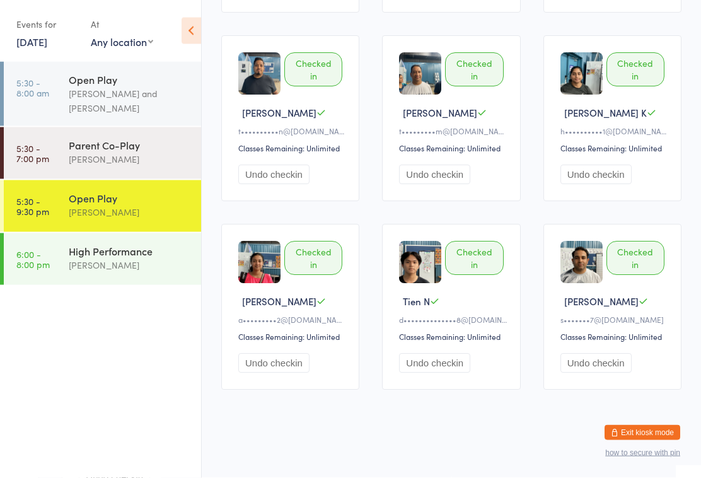
click at [77, 355] on ul "5:30 - 8:00 am Open Play [PERSON_NAME] and [PERSON_NAME] 5:30 - 7:00 pm Parent …" at bounding box center [100, 270] width 201 height 416
click at [71, 343] on ul "5:30 - 8:00 am Open Play [PERSON_NAME] and [PERSON_NAME] 5:30 - 7:00 pm Parent …" at bounding box center [100, 270] width 201 height 416
click at [58, 354] on ul "5:30 - 8:00 am Open Play [PERSON_NAME] and [PERSON_NAME] 5:30 - 7:00 pm Parent …" at bounding box center [100, 270] width 201 height 416
click at [44, 165] on link "5:30 - 7:00 pm Parent Co-Play Belle Chatupornkarnchana" at bounding box center [102, 153] width 197 height 52
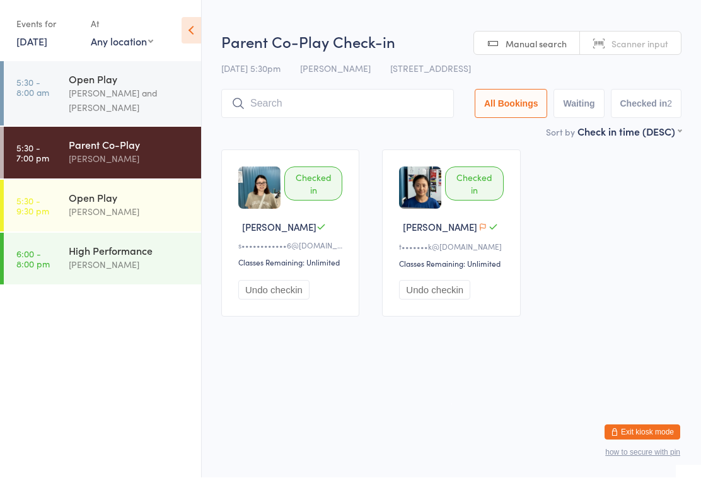
click at [53, 87] on link "5:30 - 8:00 am Open Play [PERSON_NAME] and [PERSON_NAME]" at bounding box center [102, 94] width 197 height 64
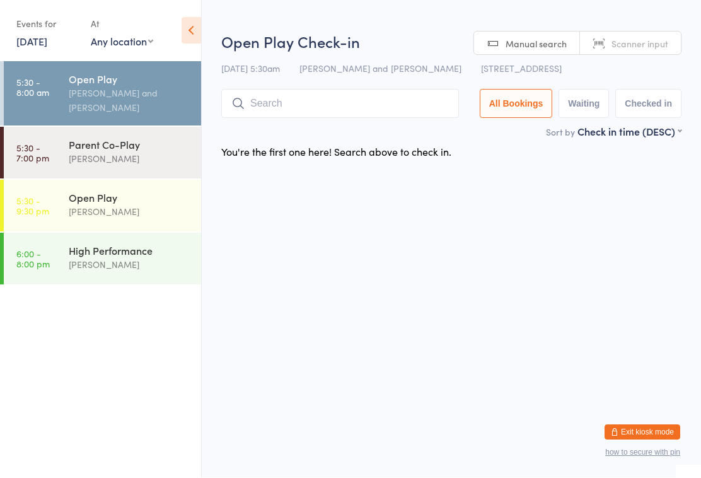
click at [323, 113] on input "search" at bounding box center [340, 104] width 238 height 29
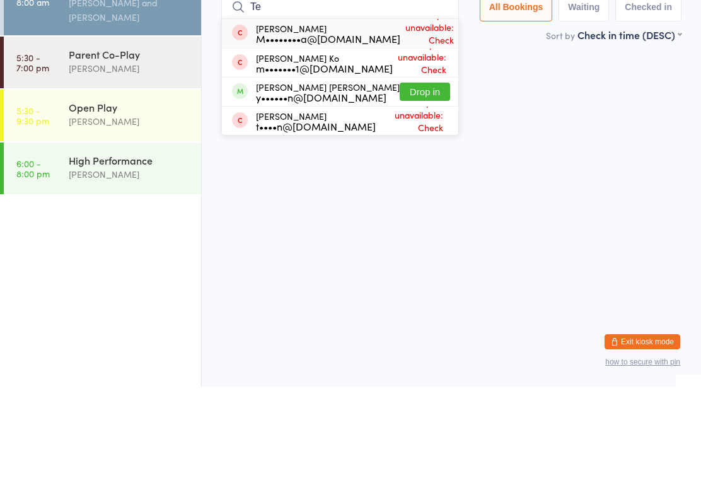
type input "T"
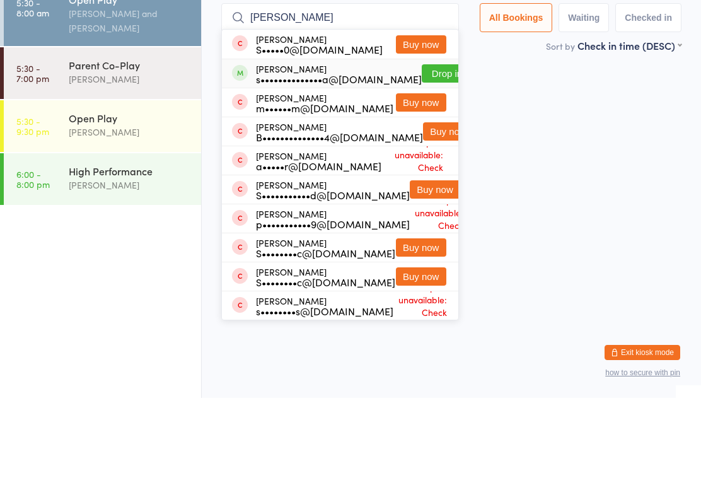
type input "[PERSON_NAME]"
click at [294, 154] on div "s••••••••••••••a@[DOMAIN_NAME]" at bounding box center [339, 159] width 166 height 10
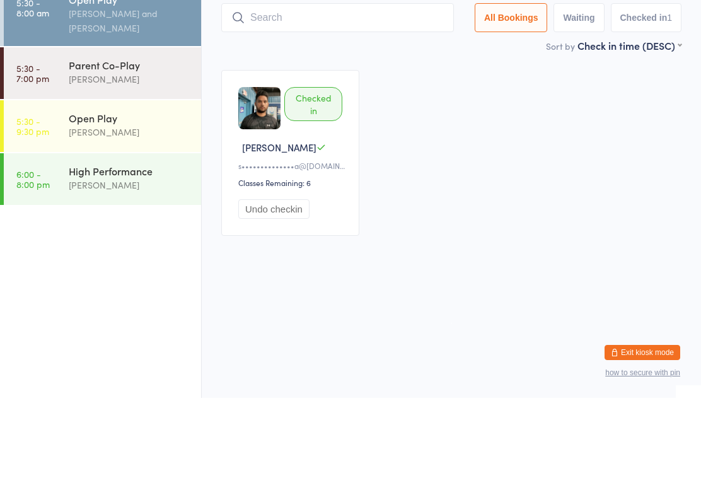
click at [250, 167] on img at bounding box center [259, 188] width 42 height 42
click at [312, 167] on div "Checked in" at bounding box center [313, 184] width 58 height 34
click at [284, 176] on div "Checked in [PERSON_NAME] T s••••••••••••••a@[DOMAIN_NAME] Classes Remaining: 6 …" at bounding box center [290, 233] width 138 height 166
click at [256, 167] on img at bounding box center [259, 188] width 42 height 42
click at [263, 167] on img at bounding box center [259, 188] width 42 height 42
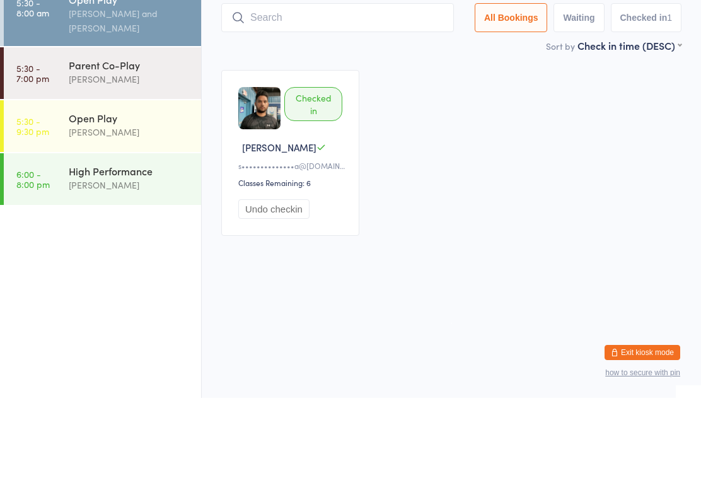
click at [277, 167] on img at bounding box center [259, 188] width 42 height 42
click at [330, 167] on div "Checked in" at bounding box center [313, 184] width 58 height 34
click at [284, 150] on div "Checked in [PERSON_NAME] T s••••••••••••••a@[DOMAIN_NAME] Classes Remaining: 6 …" at bounding box center [290, 233] width 138 height 166
click at [262, 83] on input "search" at bounding box center [337, 97] width 233 height 29
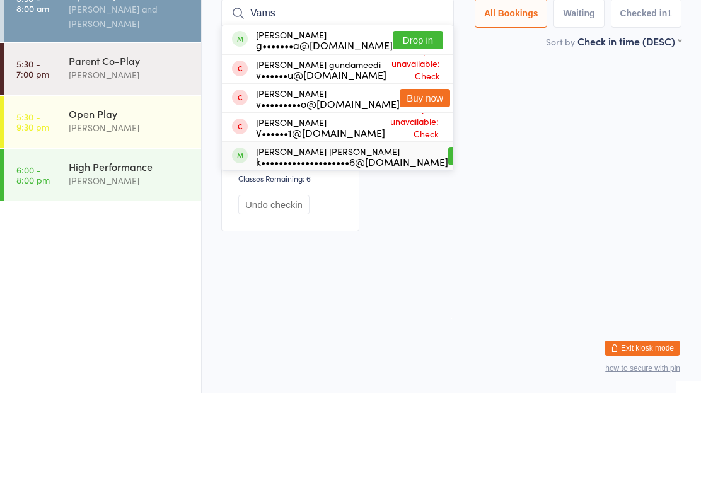
type input "Vams"
click at [315, 241] on div "k••••••••••••••••••••6@[DOMAIN_NAME]" at bounding box center [352, 246] width 192 height 10
